Goal: Check status: Check status

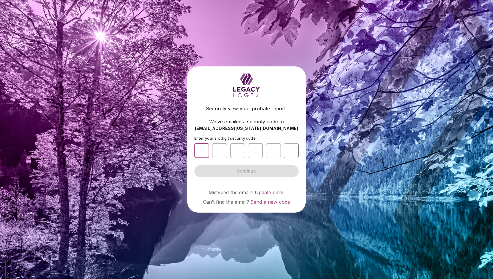
click at [203, 150] on input "number" at bounding box center [201, 150] width 15 height 15
type input "*"
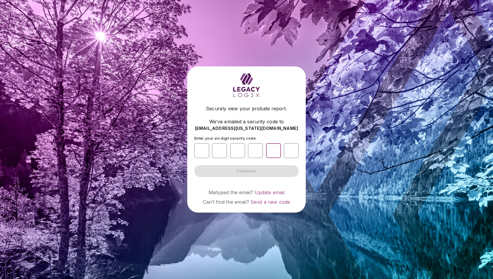
type input "*"
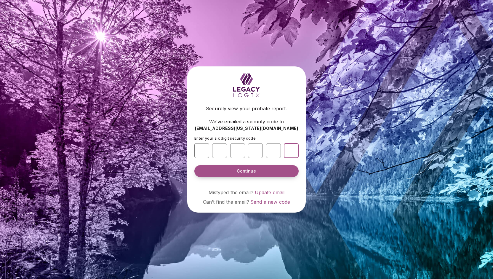
type input "*"
click at [260, 169] on button "Continue" at bounding box center [246, 171] width 104 height 12
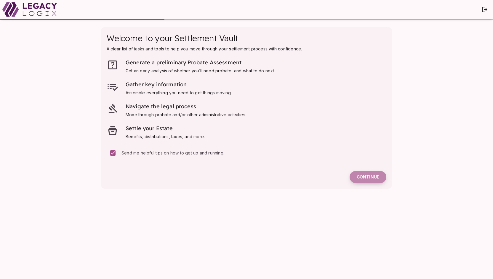
click at [363, 176] on span "Continue" at bounding box center [368, 176] width 23 height 5
